Goal: Transaction & Acquisition: Book appointment/travel/reservation

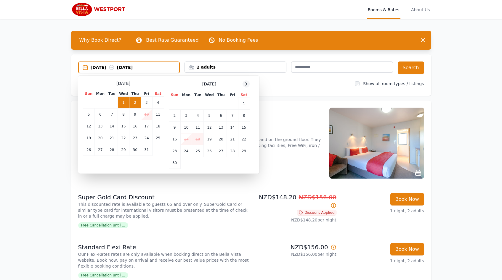
click at [245, 85] on icon at bounding box center [245, 84] width 1 height 3
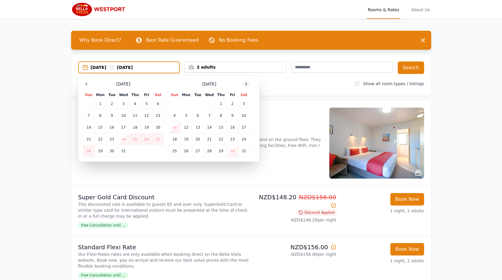
click at [245, 85] on icon at bounding box center [245, 84] width 1 height 3
click at [244, 129] on td "21" at bounding box center [244, 128] width 12 height 12
click at [176, 139] on td "22" at bounding box center [175, 139] width 12 height 12
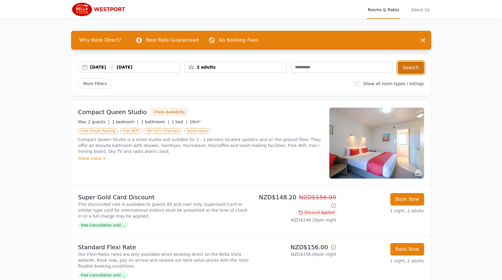
click at [406, 71] on button "Search" at bounding box center [410, 68] width 26 height 12
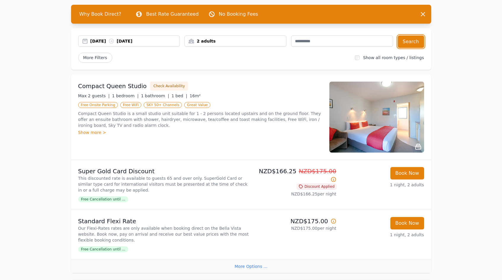
scroll to position [31, 0]
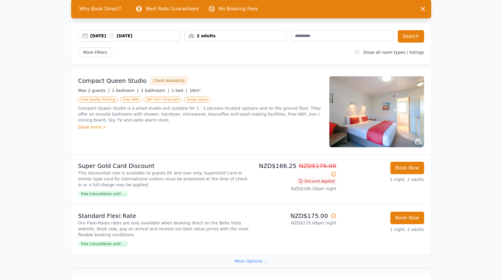
click at [252, 260] on div "More Options ..." at bounding box center [251, 260] width 360 height 13
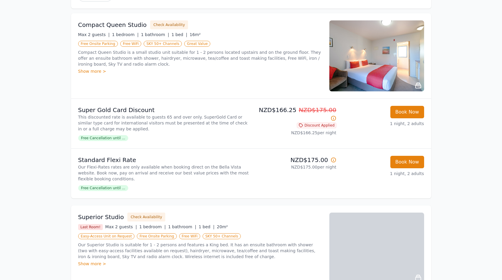
scroll to position [89, 0]
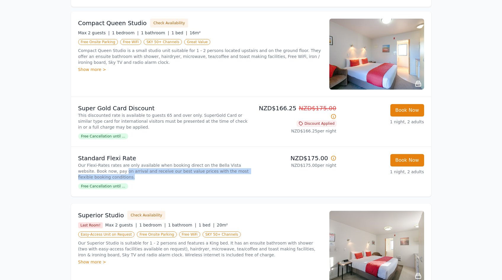
drag, startPoint x: 107, startPoint y: 173, endPoint x: 174, endPoint y: 175, distance: 67.5
click at [174, 175] on p "Our Flexi-Rates rates are only available when booking direct on the Bella Vista…" at bounding box center [163, 171] width 170 height 18
click at [175, 175] on p "Our Flexi-Rates rates are only available when booking direct on the Bella Vista…" at bounding box center [163, 171] width 170 height 18
click at [401, 53] on img at bounding box center [376, 54] width 95 height 71
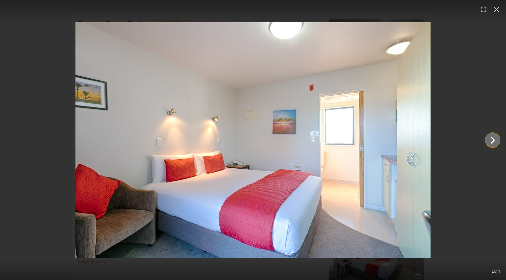
click at [494, 144] on icon "Show slide 2 of 4" at bounding box center [493, 140] width 14 height 14
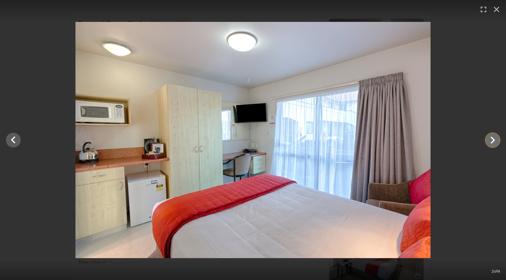
click at [494, 144] on icon "Show slide 3 of 4" at bounding box center [493, 140] width 14 height 14
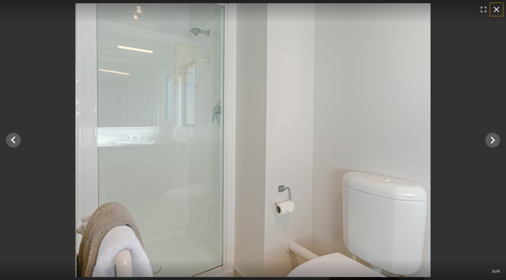
click at [497, 9] on icon "button" at bounding box center [497, 10] width 6 height 6
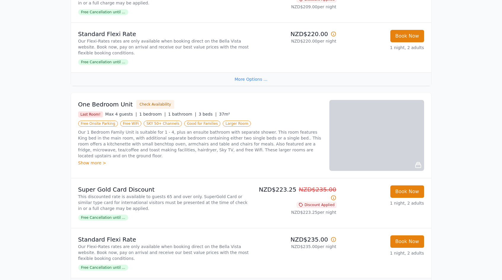
scroll to position [612, 0]
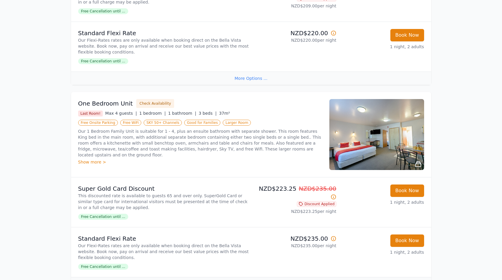
click at [388, 135] on img at bounding box center [376, 134] width 95 height 71
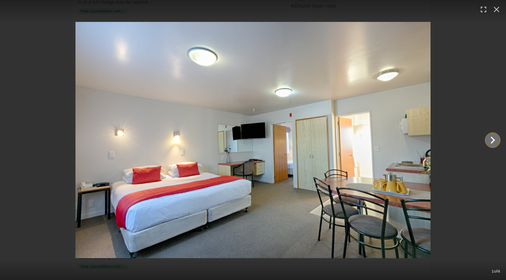
click at [495, 141] on icon "Show slide 2 of 4" at bounding box center [493, 140] width 14 height 14
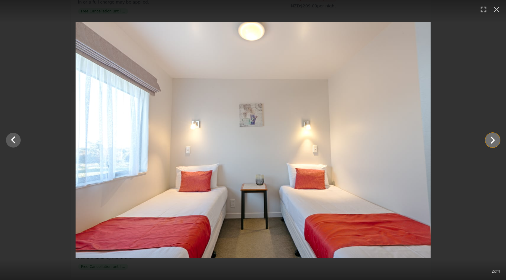
click at [495, 141] on icon "Show slide 3 of 4" at bounding box center [493, 140] width 14 height 14
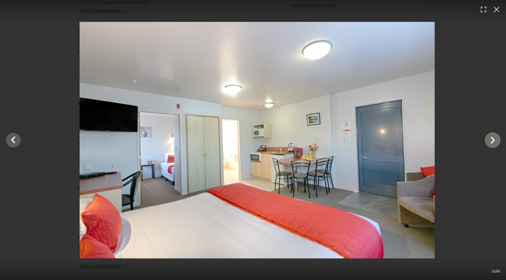
click at [495, 141] on icon "Show slide 4 of 4" at bounding box center [493, 140] width 14 height 14
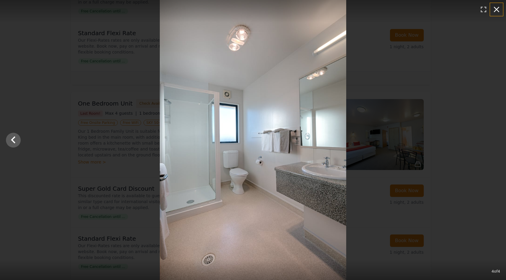
click at [497, 5] on icon "button" at bounding box center [496, 9] width 9 height 9
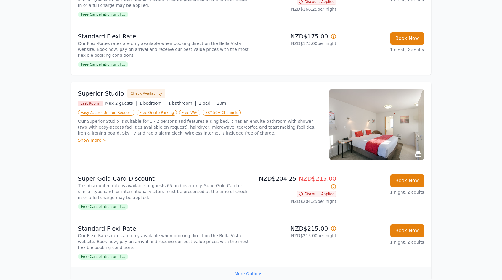
scroll to position [0, 0]
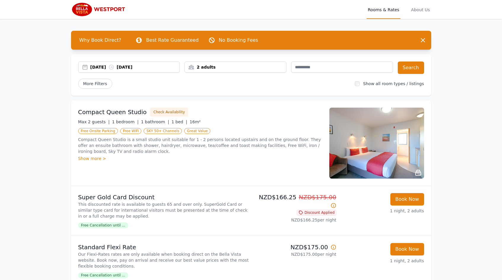
click at [101, 67] on div "[DATE] [DATE]" at bounding box center [134, 67] width 89 height 6
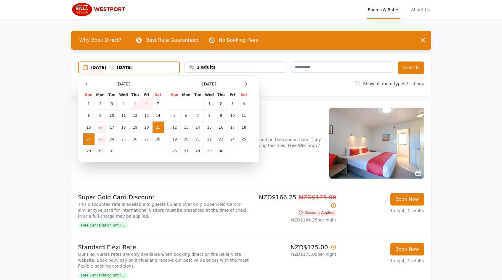
click at [91, 139] on td "22" at bounding box center [89, 139] width 12 height 12
click at [102, 138] on td "23" at bounding box center [100, 139] width 12 height 12
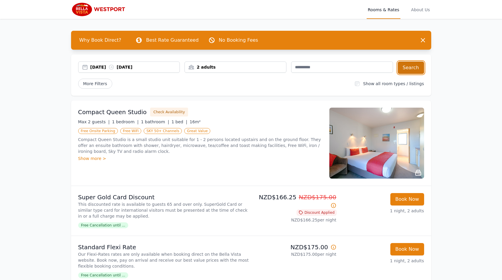
click at [414, 62] on button "Search" at bounding box center [410, 68] width 26 height 12
click at [103, 66] on div "[DATE] [DATE]" at bounding box center [134, 67] width 89 height 6
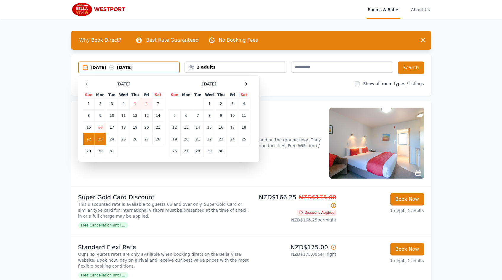
click at [102, 138] on td "23" at bounding box center [100, 139] width 12 height 12
click at [145, 139] on td "27" at bounding box center [146, 139] width 11 height 12
click at [101, 139] on td "23" at bounding box center [100, 139] width 12 height 12
click at [110, 140] on td "24" at bounding box center [112, 139] width 12 height 12
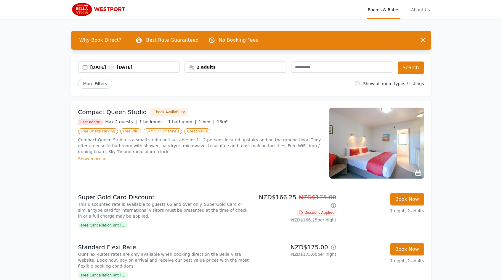
click at [104, 65] on div "[DATE] [DATE]" at bounding box center [134, 67] width 89 height 6
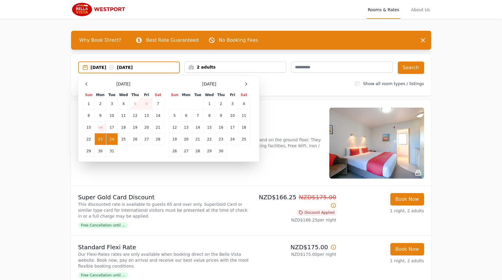
click at [110, 139] on td "24" at bounding box center [112, 139] width 12 height 12
click at [144, 140] on td "27" at bounding box center [146, 139] width 11 height 12
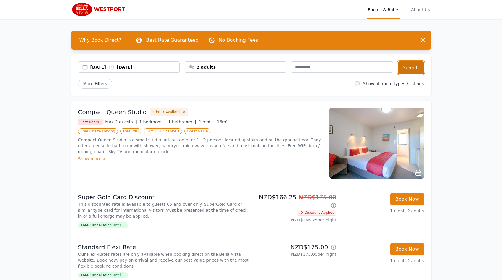
click at [402, 67] on button "Search" at bounding box center [410, 68] width 26 height 12
click at [86, 71] on div "[DATE] [DATE]" at bounding box center [129, 67] width 102 height 11
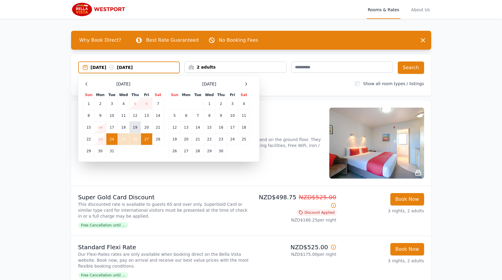
drag, startPoint x: 159, startPoint y: 127, endPoint x: 131, endPoint y: 132, distance: 28.6
click at [159, 127] on td "21" at bounding box center [158, 128] width 12 height 12
click at [88, 139] on td "22" at bounding box center [89, 139] width 12 height 12
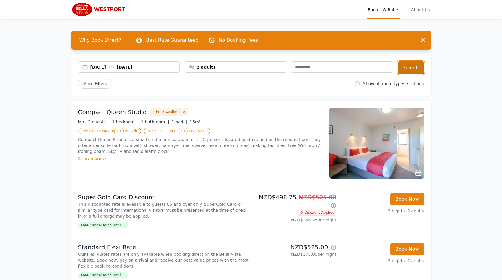
click at [405, 67] on button "Search" at bounding box center [410, 68] width 26 height 12
